Goal: Task Accomplishment & Management: Complete application form

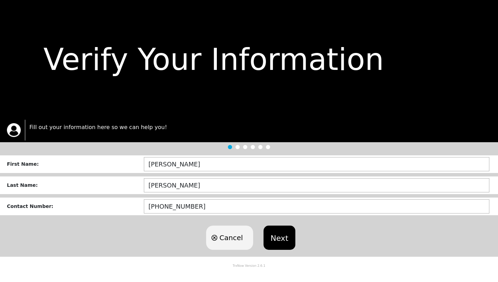
click at [280, 234] on button "Next" at bounding box center [278, 237] width 31 height 24
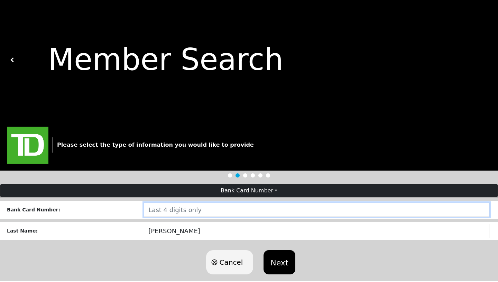
click at [216, 213] on input "number" at bounding box center [316, 210] width 345 height 14
type input "3588"
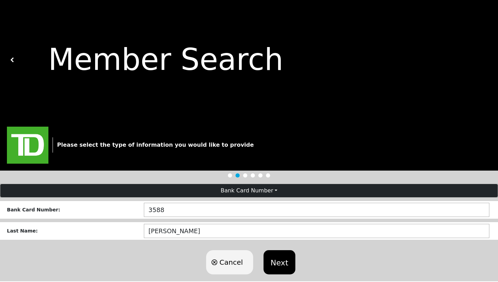
click at [279, 265] on button "Next" at bounding box center [278, 262] width 31 height 24
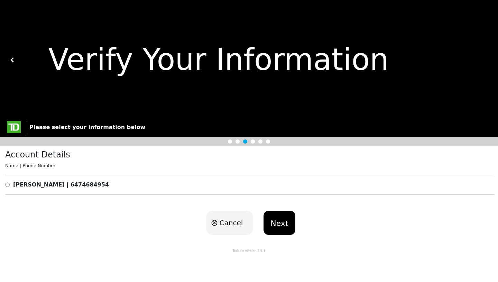
click at [7, 182] on input "radio" at bounding box center [7, 184] width 4 height 8
radio input "true"
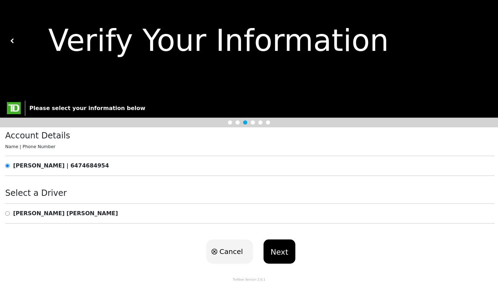
scroll to position [19, 0]
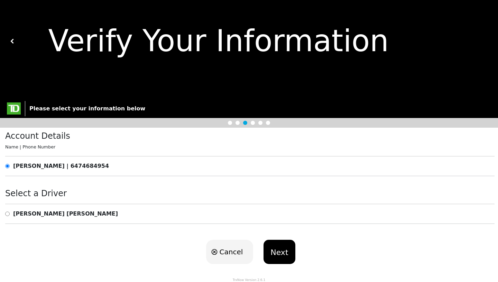
click at [6, 210] on input "radio" at bounding box center [7, 214] width 4 height 8
radio input "true"
click at [283, 254] on button "Next" at bounding box center [278, 252] width 31 height 24
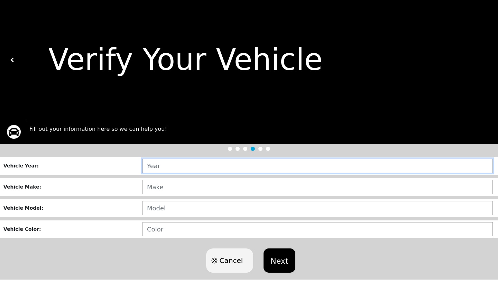
click at [160, 167] on input "text" at bounding box center [317, 166] width 350 height 14
type input "2007"
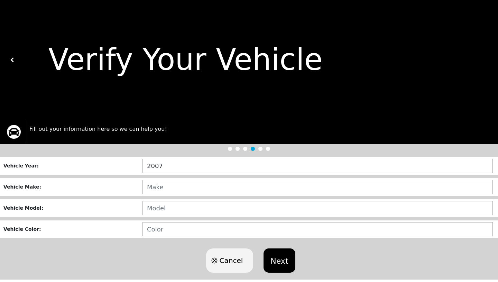
click at [168, 194] on div "Vehicle Make :" at bounding box center [249, 187] width 498 height 18
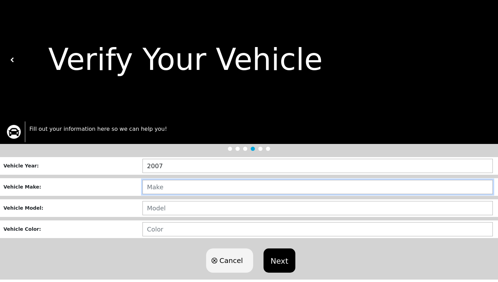
click at [167, 189] on input "text" at bounding box center [317, 187] width 350 height 14
type input "MAZDA"
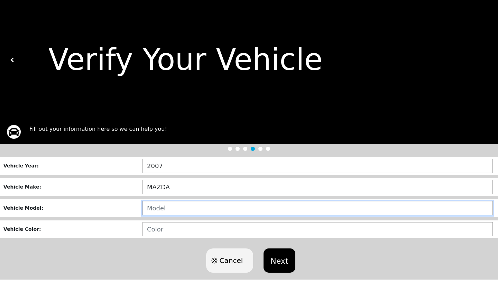
click at [164, 212] on input "text" at bounding box center [317, 208] width 350 height 14
type input "5"
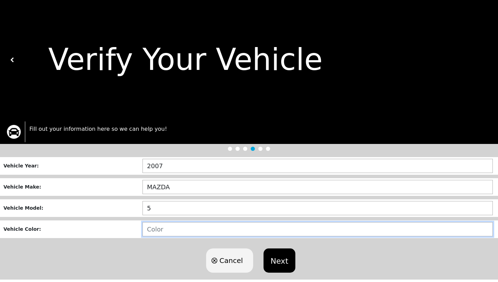
click at [163, 233] on input "text" at bounding box center [317, 229] width 350 height 14
type input "GREY"
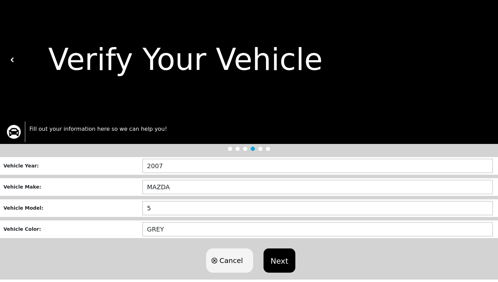
click at [288, 257] on button "Next" at bounding box center [278, 260] width 31 height 24
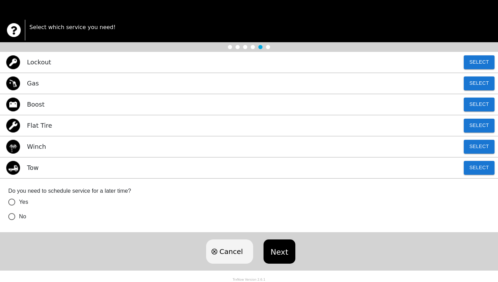
scroll to position [102, 0]
click at [479, 166] on button "Select" at bounding box center [479, 168] width 31 height 14
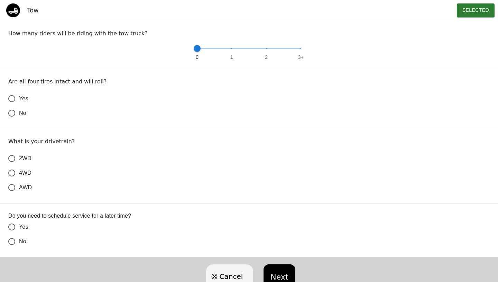
scroll to position [262, 0]
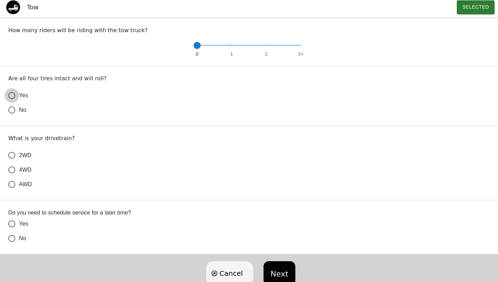
click at [12, 95] on input "Yes" at bounding box center [11, 95] width 15 height 15
click at [11, 156] on input "2WD" at bounding box center [11, 155] width 15 height 15
radio input "true"
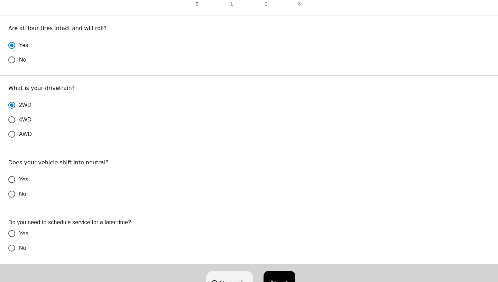
scroll to position [329, 0]
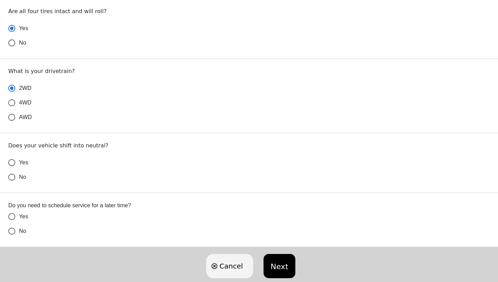
click at [10, 163] on input "Yes" at bounding box center [11, 162] width 15 height 15
radio input "false"
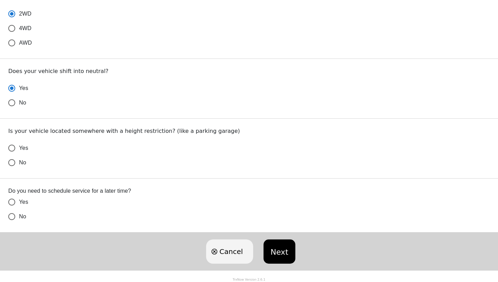
scroll to position [404, 0]
click at [13, 166] on input "No" at bounding box center [11, 162] width 15 height 15
radio input "false"
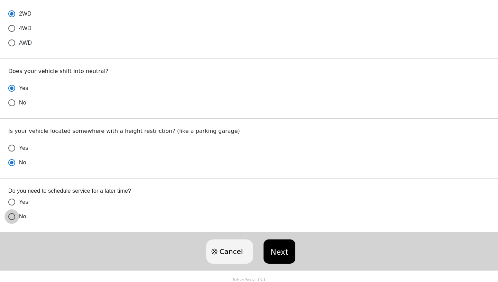
click at [11, 216] on input "No" at bounding box center [11, 216] width 15 height 15
radio input "false"
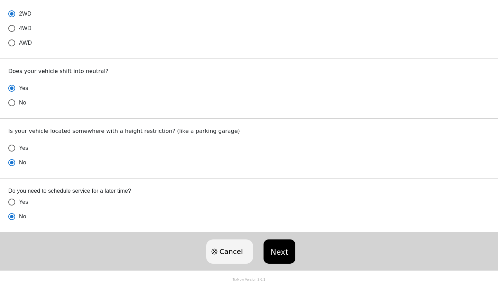
click at [274, 251] on button "Next" at bounding box center [278, 251] width 31 height 24
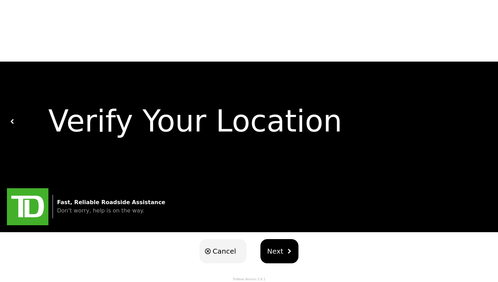
scroll to position [0, 0]
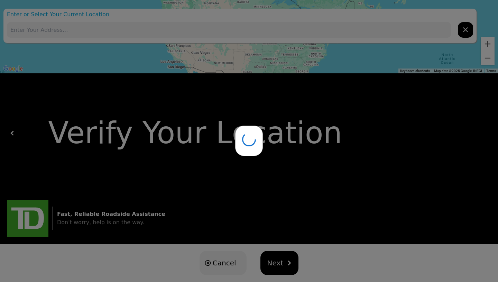
type input "[STREET_ADDRESS][PERSON_NAME]"
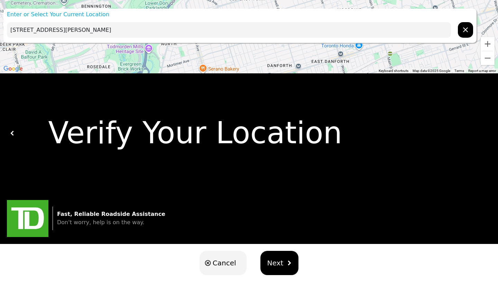
click at [467, 34] on div "Loading user experience Powered by TrxNow" at bounding box center [248, 46] width 481 height 30
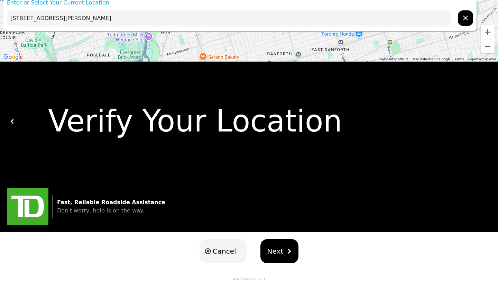
scroll to position [11, 0]
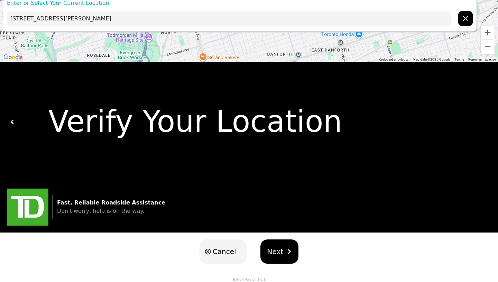
click at [223, 251] on span "Cancel" at bounding box center [225, 251] width 24 height 10
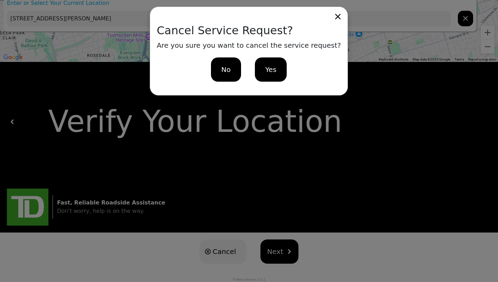
click at [268, 64] on span "Yes" at bounding box center [270, 69] width 11 height 10
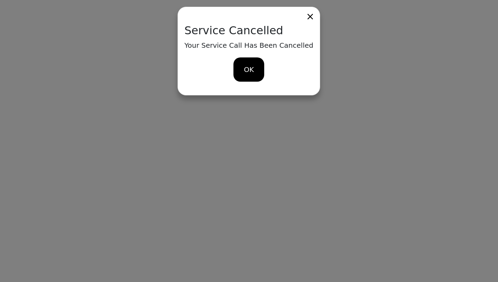
scroll to position [0, 0]
click at [240, 73] on div "OK" at bounding box center [249, 69] width 31 height 24
